Goal: Transaction & Acquisition: Purchase product/service

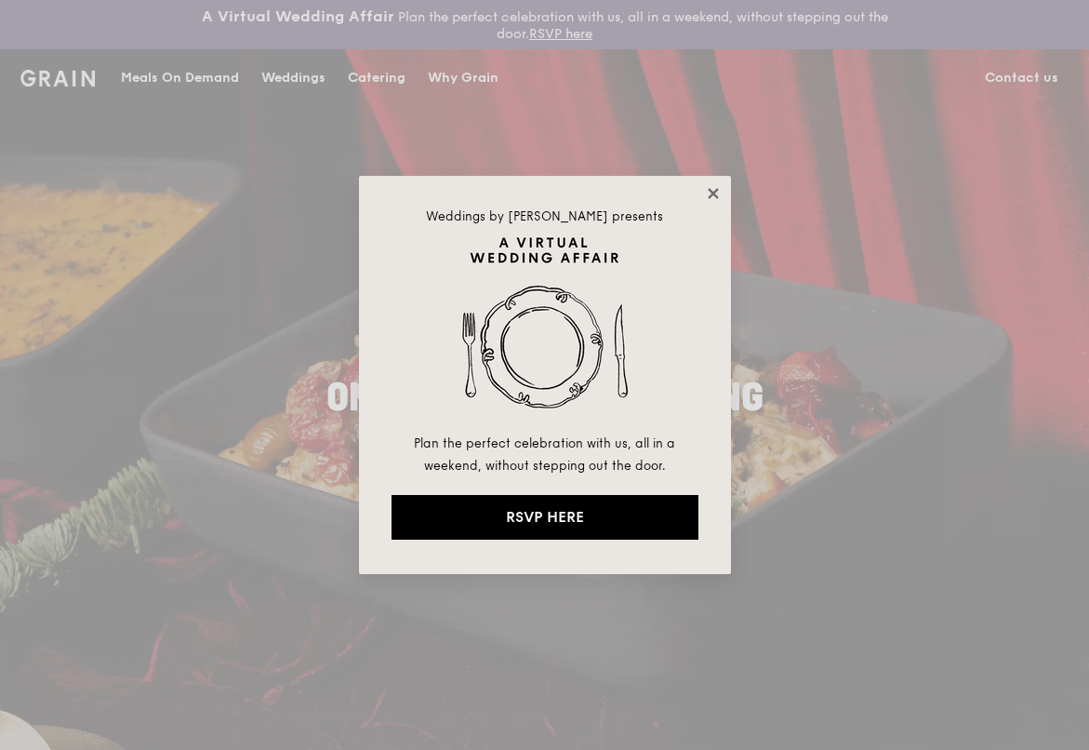
click at [717, 195] on icon at bounding box center [713, 193] width 17 height 17
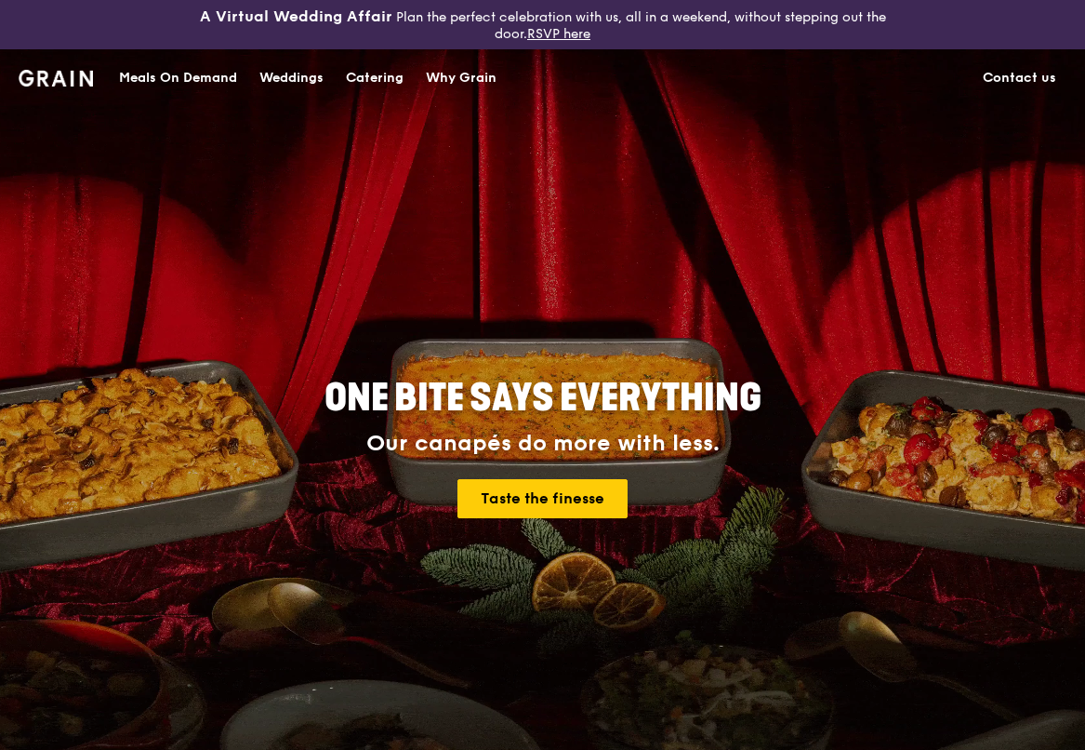
click at [177, 80] on div "Meals On Demand" at bounding box center [178, 78] width 118 height 56
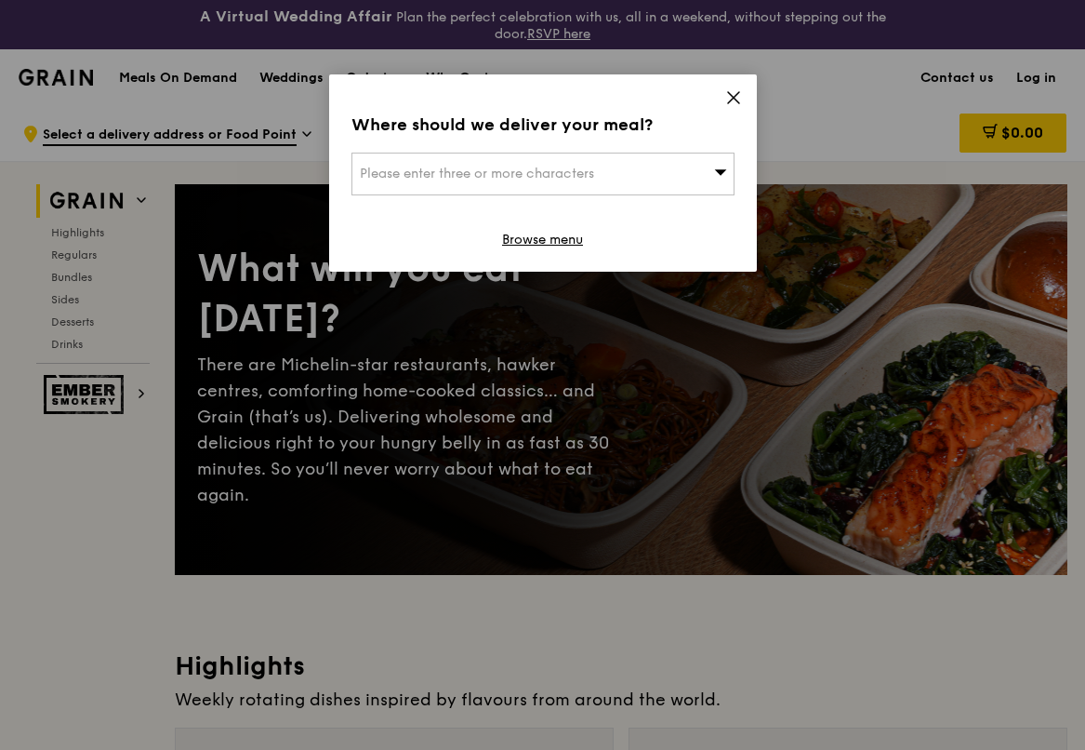
click at [732, 99] on icon at bounding box center [733, 97] width 17 height 17
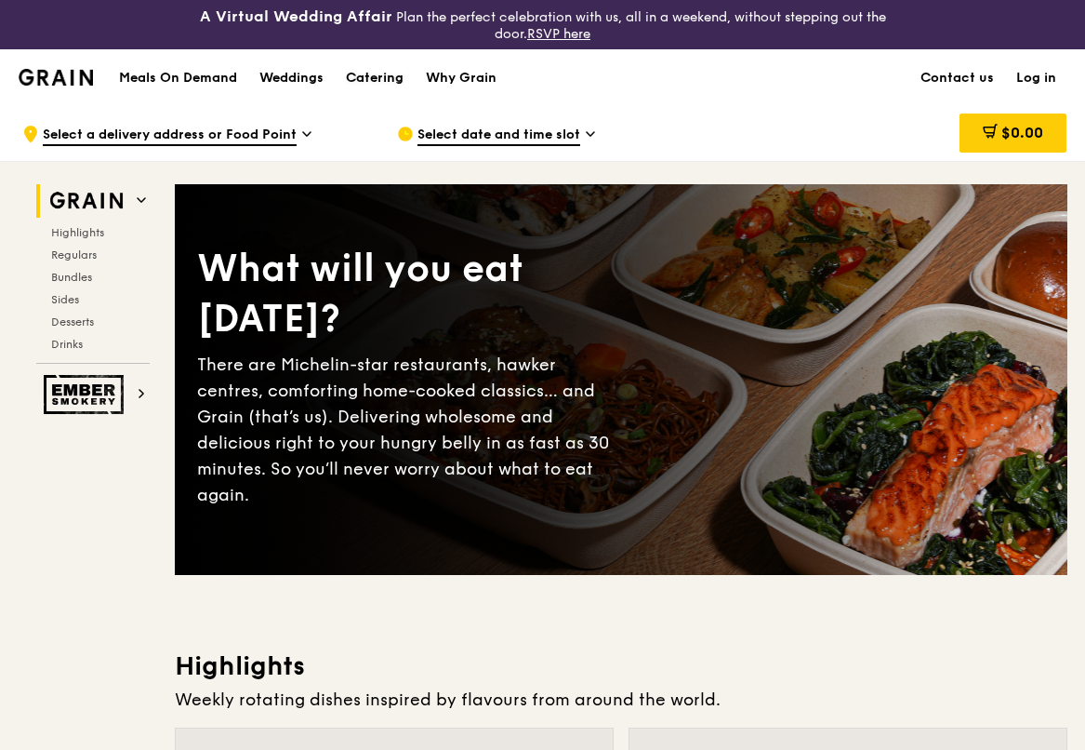
click at [384, 85] on div "Catering" at bounding box center [375, 78] width 58 height 56
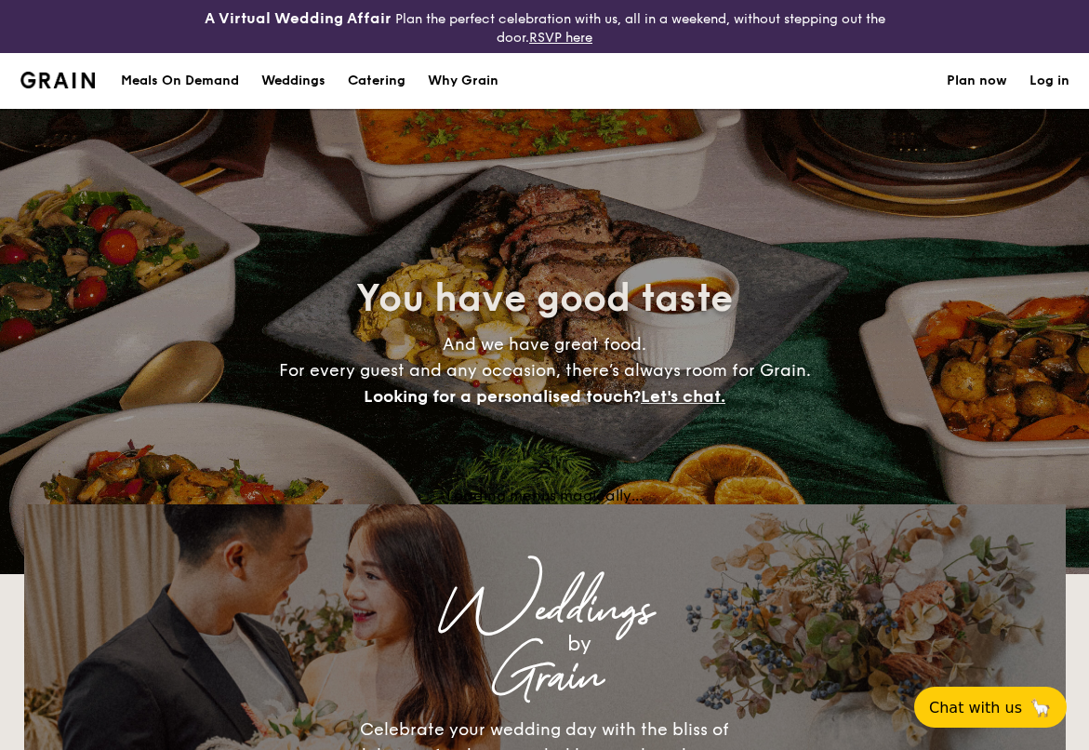
select select
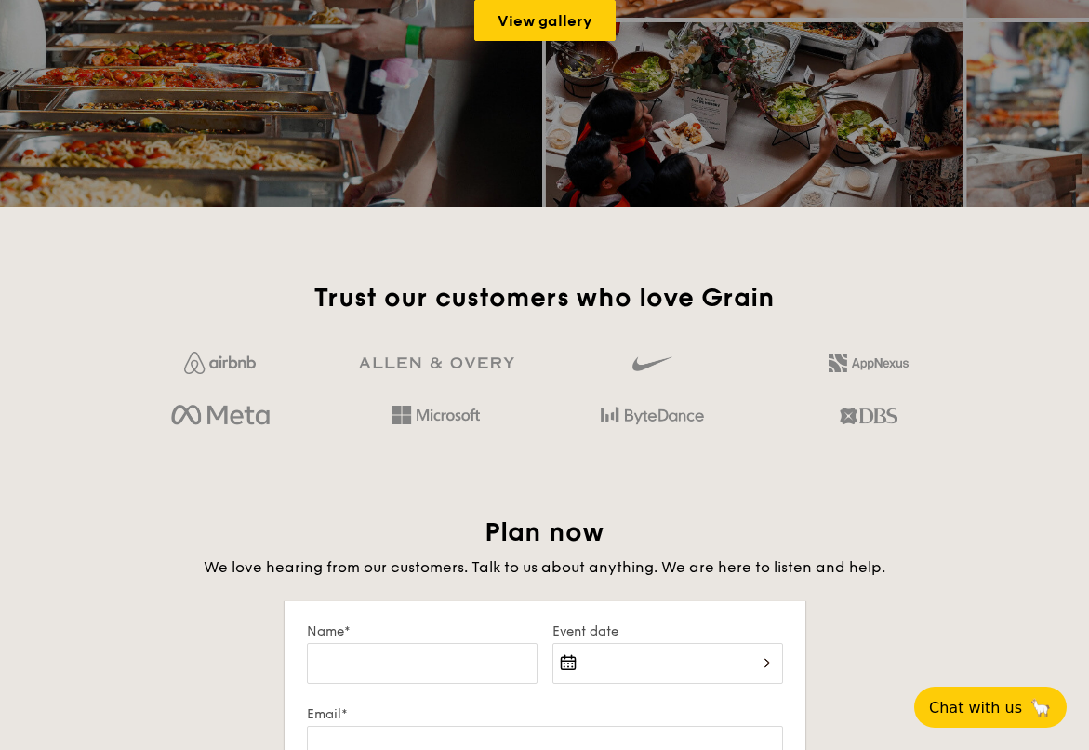
scroll to position [2765, 0]
